Goal: Transaction & Acquisition: Purchase product/service

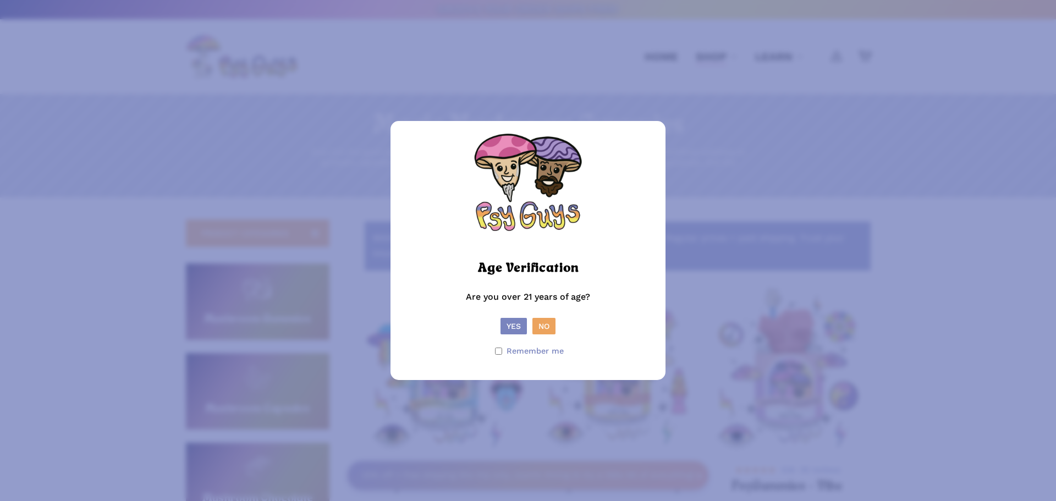
drag, startPoint x: 0, startPoint y: 0, endPoint x: 523, endPoint y: 324, distance: 615.4
click at [521, 326] on button "Yes" at bounding box center [513, 326] width 26 height 16
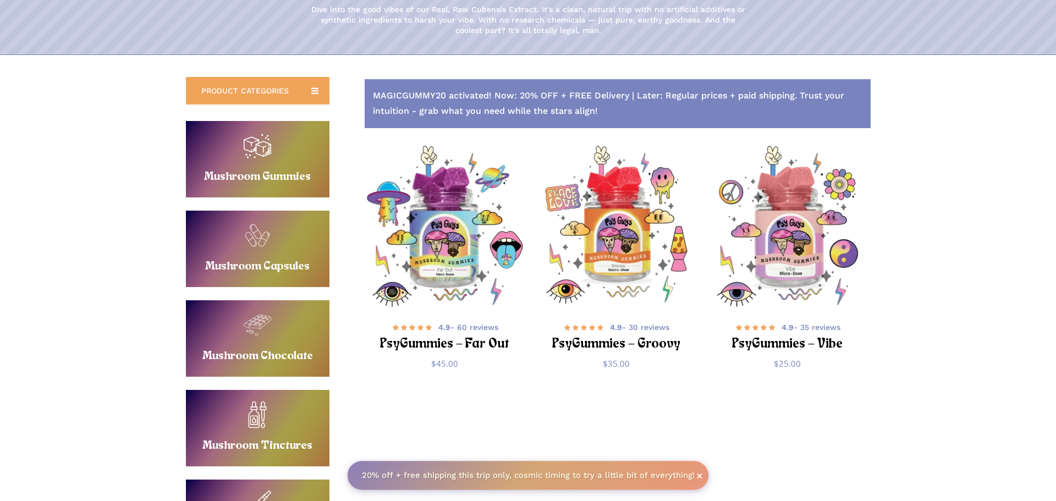
scroll to position [137, 0]
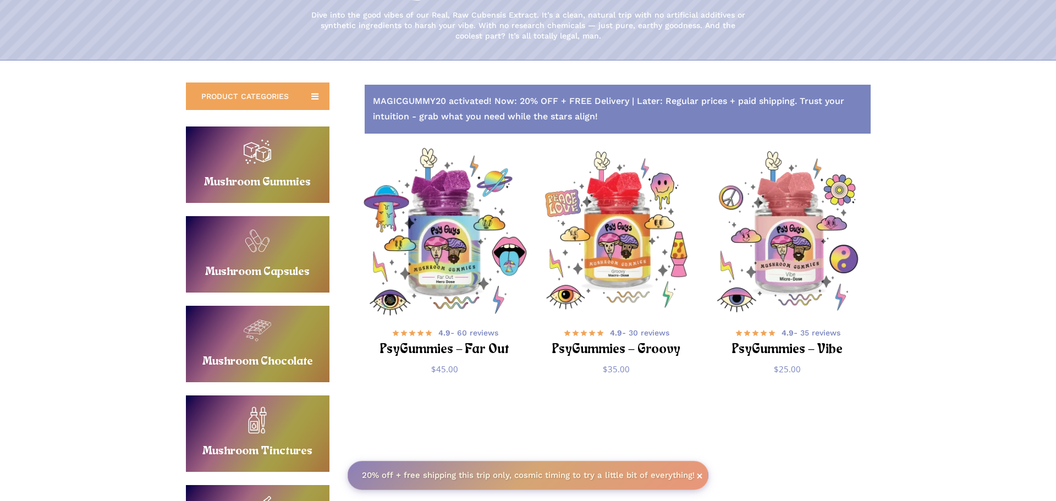
click at [440, 256] on img "PsyGummies - Far Out" at bounding box center [444, 231] width 167 height 167
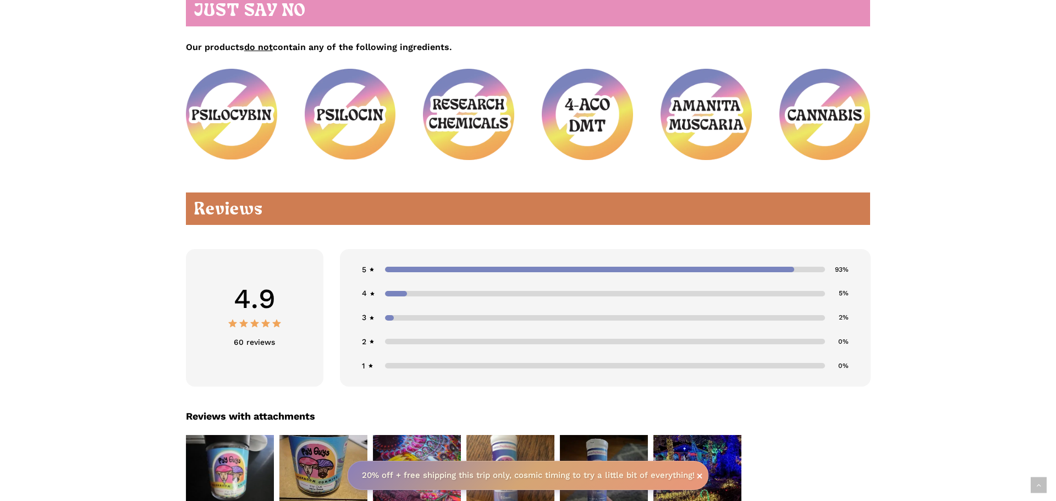
scroll to position [1110, 0]
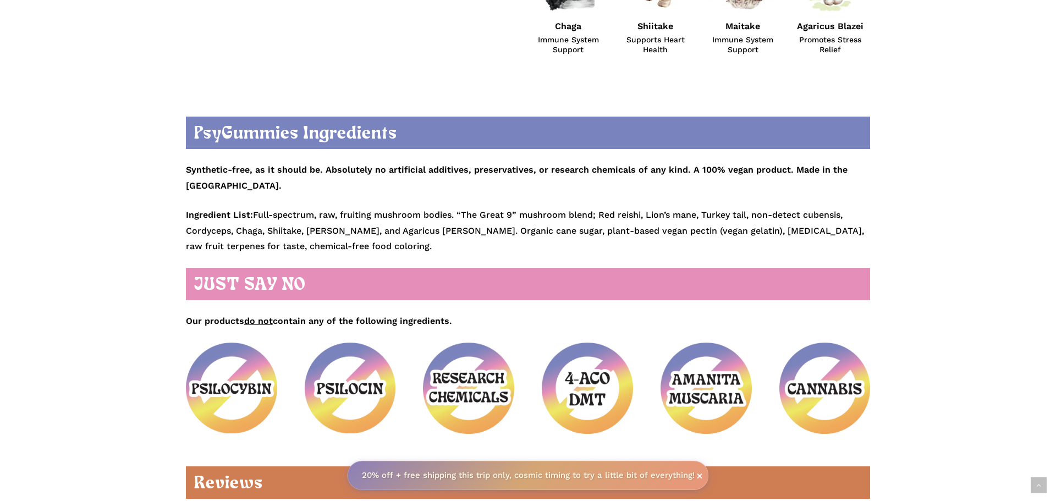
click at [829, 371] on img at bounding box center [824, 388] width 91 height 91
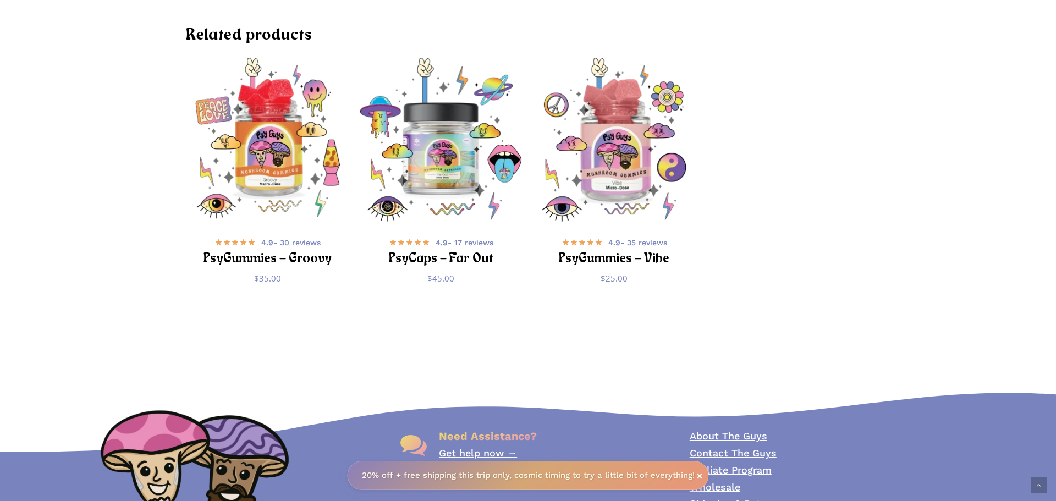
scroll to position [3741, 0]
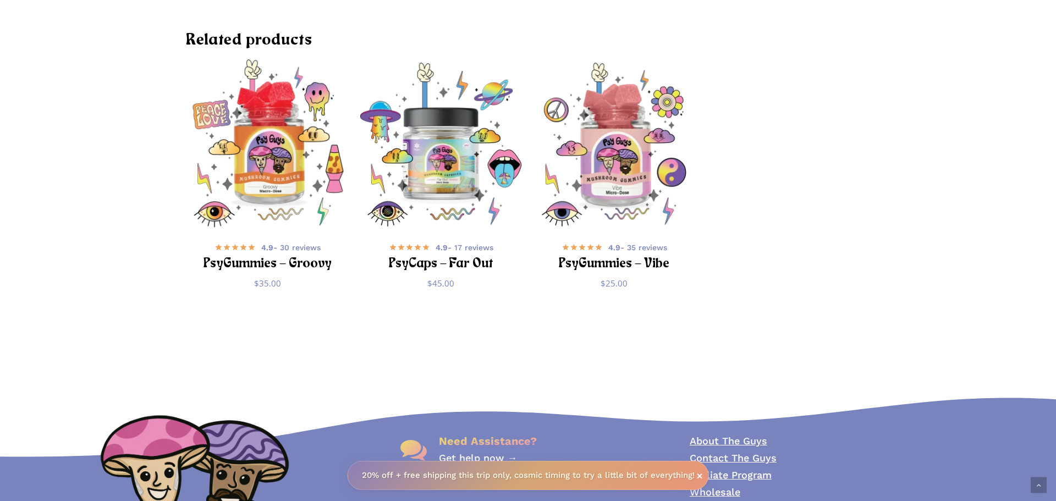
click at [279, 146] on img "PsyGummies - Groovy" at bounding box center [268, 144] width 171 height 171
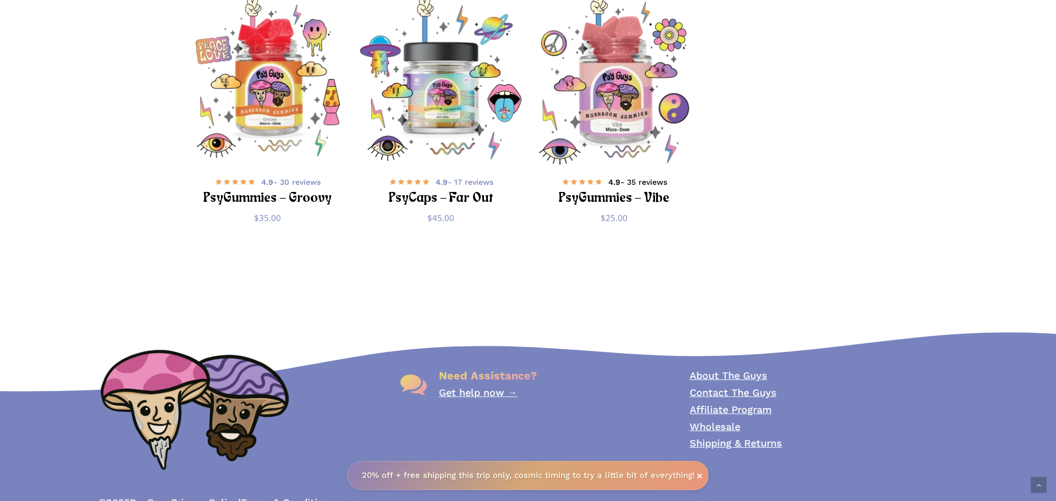
scroll to position [3813, 0]
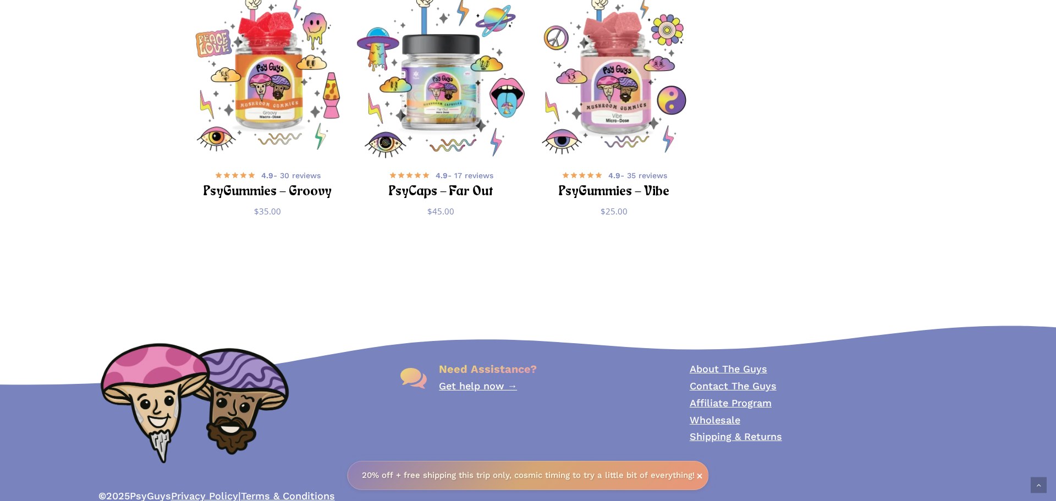
click at [452, 88] on img "PsyCaps - Far Out" at bounding box center [440, 72] width 171 height 171
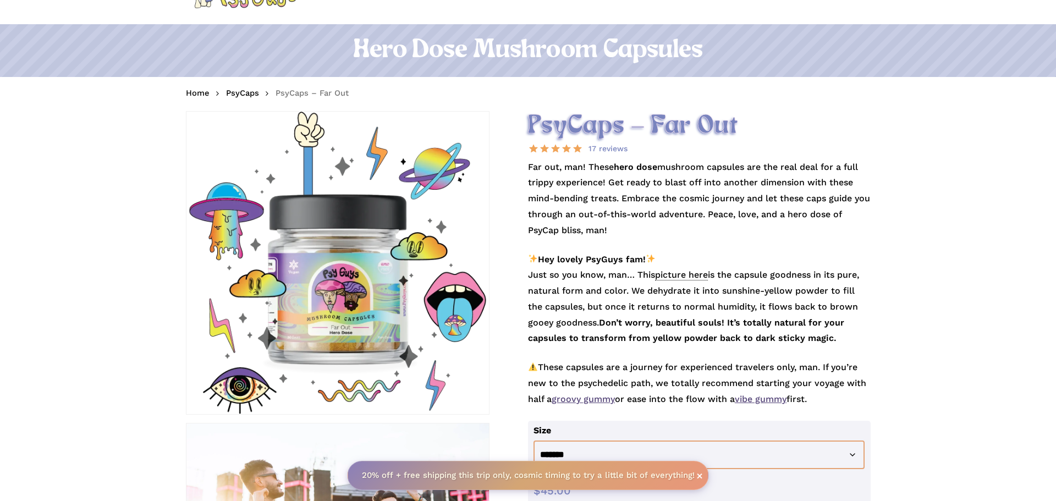
scroll to position [68, 0]
